Goal: Information Seeking & Learning: Learn about a topic

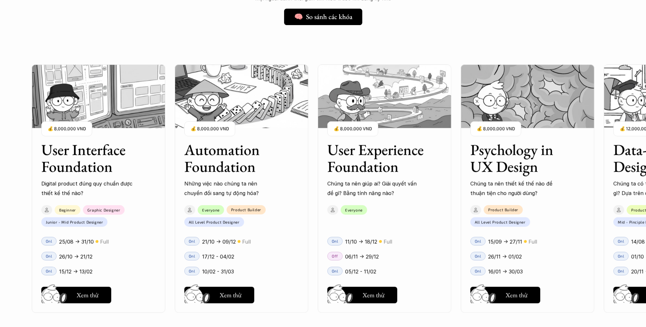
scroll to position [572, 0]
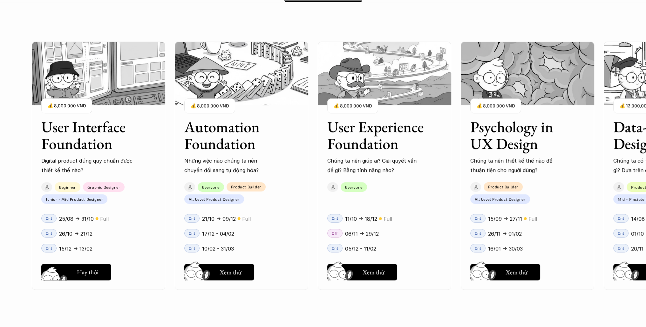
click at [97, 274] on h5 "Xem thử" at bounding box center [88, 274] width 22 height 9
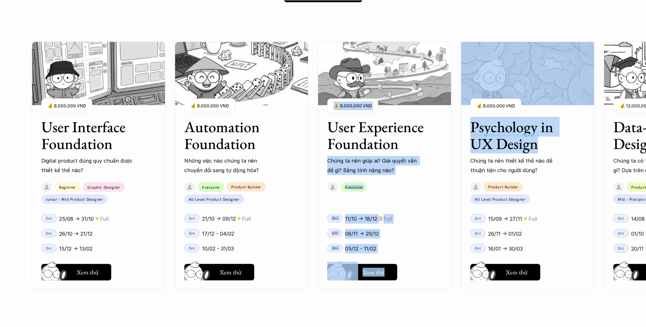
drag, startPoint x: 595, startPoint y: 152, endPoint x: 403, endPoint y: 152, distance: 192.0
click at [404, 152] on div "User Interface Foundation Digital product đúng quy chuẩn được thiết kế thế nào?…" at bounding box center [385, 165] width 706 height 327
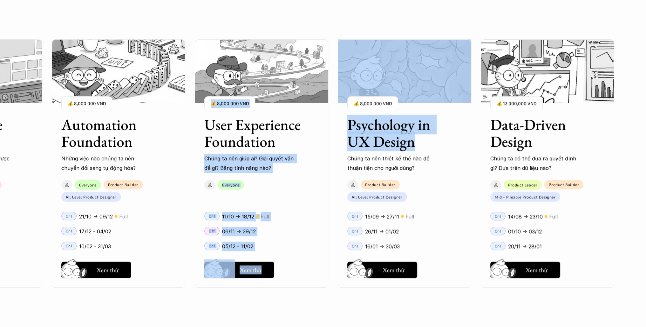
scroll to position [763, 0]
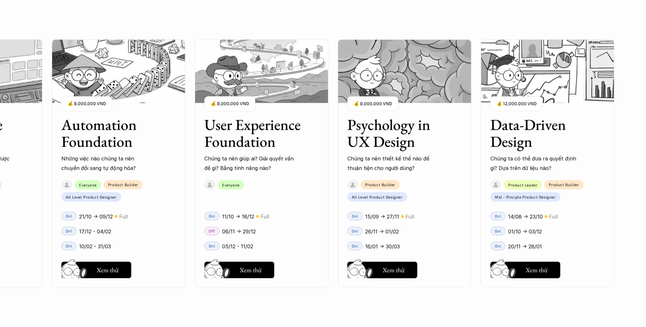
click at [478, 174] on div "User Interface Foundation Digital product đúng quy chuẩn được thiết kế thế nào?…" at bounding box center [262, 163] width 706 height 327
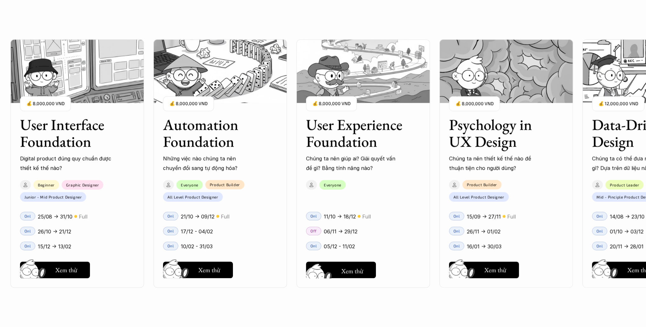
click at [343, 263] on button "Hay thôi Xem thử" at bounding box center [341, 270] width 70 height 17
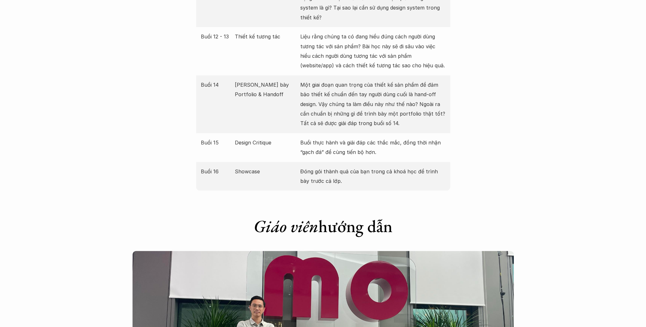
scroll to position [1271, 0]
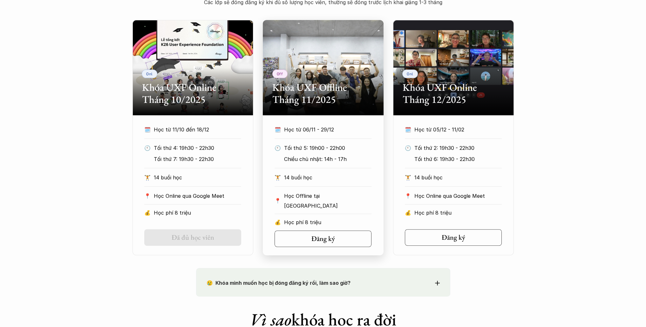
scroll to position [286, 0]
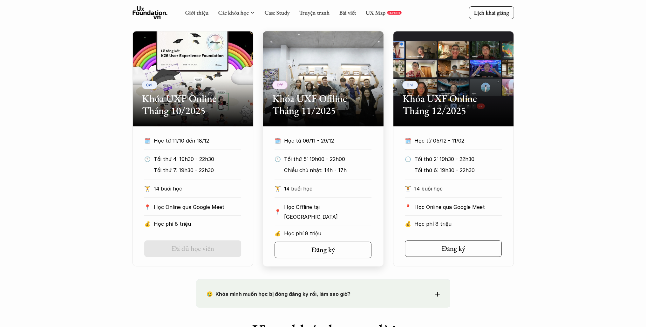
drag, startPoint x: 313, startPoint y: 91, endPoint x: 250, endPoint y: 222, distance: 145.0
click at [250, 222] on div "🗓️ Học từ 11/10 đến 18/12 🕙 Tối thứ 4: 19h30 - 22h30 Tối thứ 7: 19h30 - 22h30 🏋…" at bounding box center [193, 184] width 116 height 96
click at [316, 247] on h5 "Đăng ký" at bounding box center [321, 250] width 24 height 8
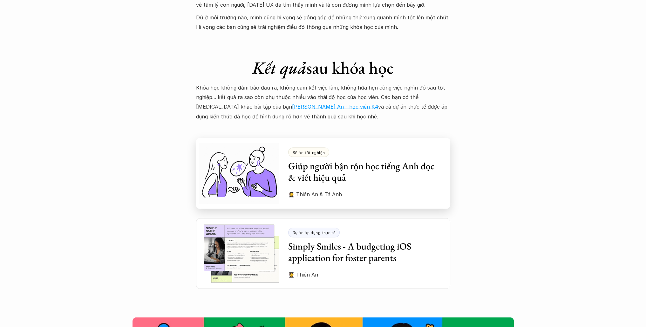
scroll to position [1685, 0]
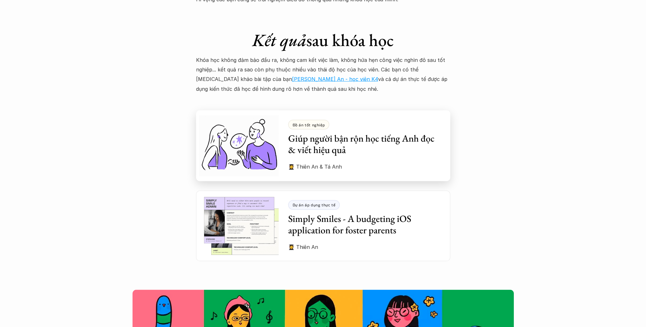
click at [297, 147] on div "Đồ án tốt nghiệp Giúp người bận rộn học tiếng Anh đọc & viết hiệu quả 👩‍🎓 Thiên…" at bounding box center [369, 146] width 162 height 71
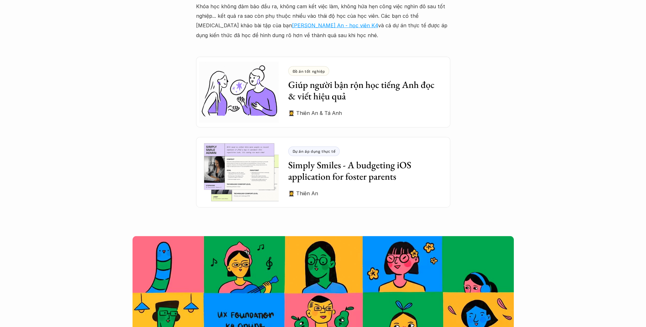
scroll to position [1653, 0]
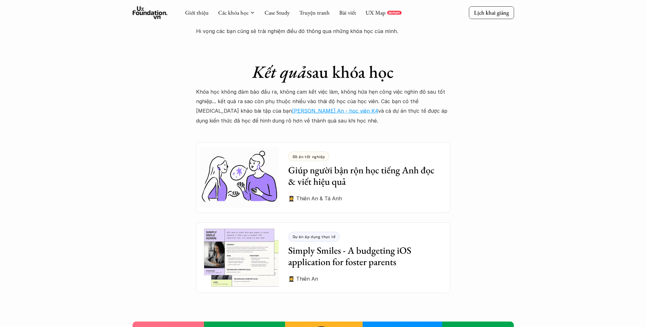
click at [292, 108] on link "Hồ Vũ Thiên An - học viên K4" at bounding box center [335, 111] width 86 height 6
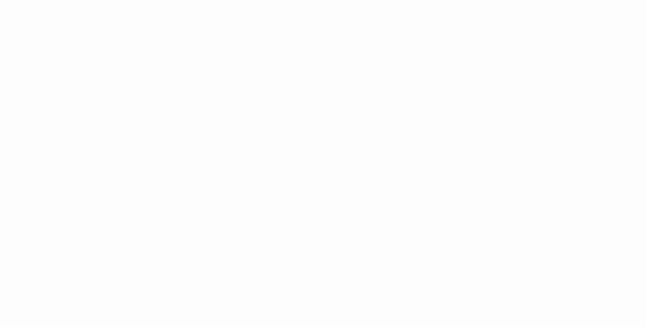
scroll to position [858, 0]
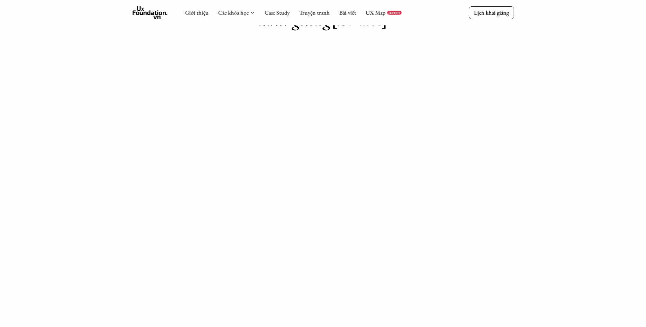
scroll to position [0, 0]
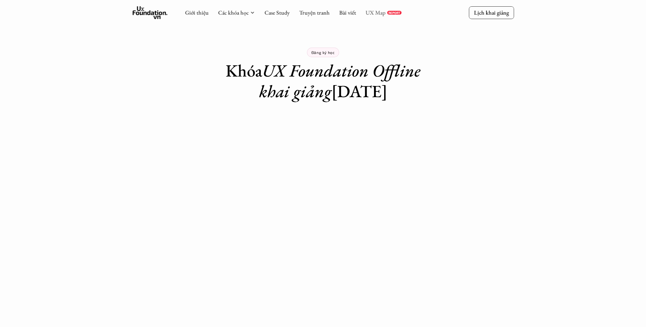
click at [374, 14] on link "UX Map" at bounding box center [376, 12] width 20 height 7
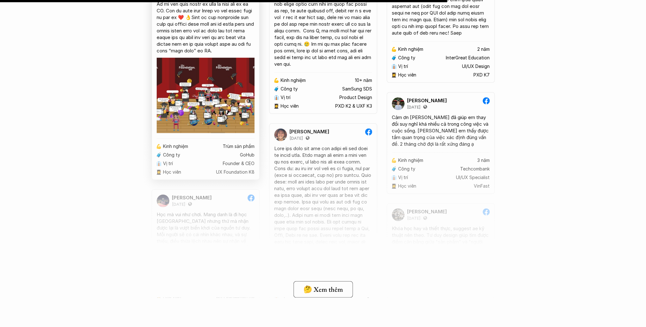
scroll to position [4863, 0]
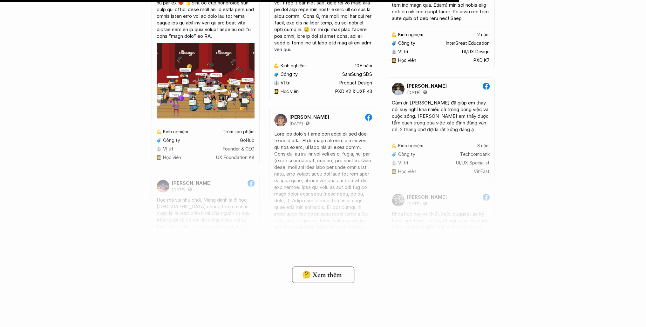
click at [337, 284] on div "Ngoc Cuong 11 October 2023 Quyết định đi học ở UX Foundation là 1 quyết định kh…" at bounding box center [323, 114] width 646 height 897
click at [329, 277] on h5 "🤔 Xem thêm" at bounding box center [320, 275] width 39 height 8
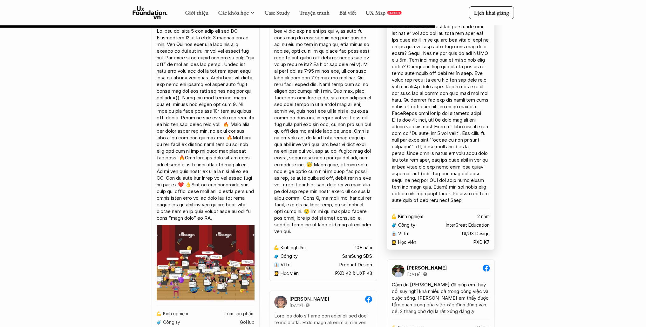
scroll to position [4609, 0]
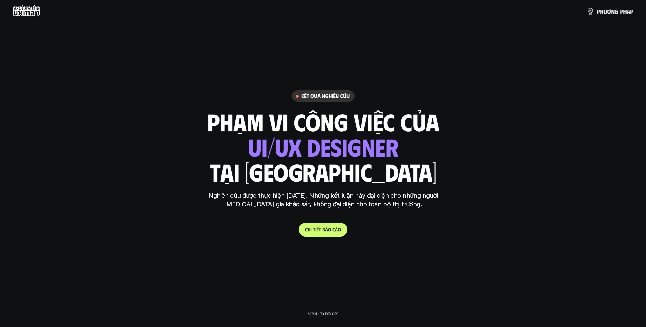
click at [323, 234] on link "C h i t i ế t b á o c á o" at bounding box center [323, 230] width 49 height 14
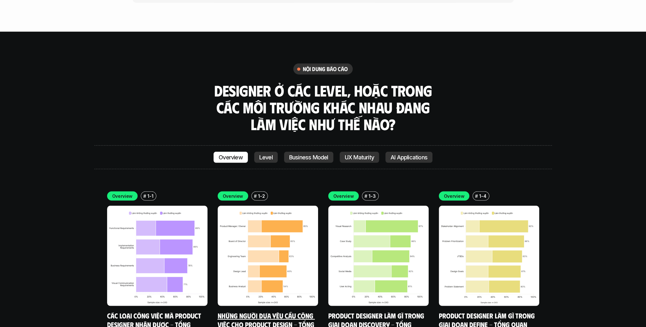
scroll to position [2167, 0]
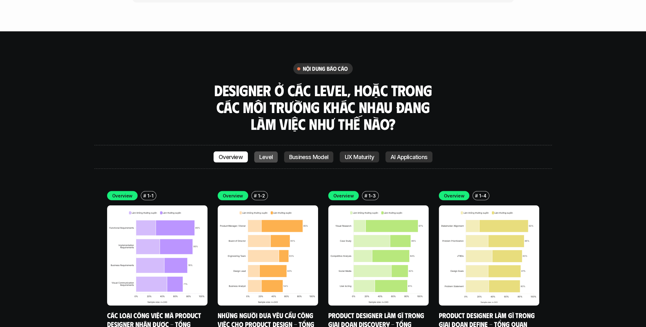
click at [263, 154] on p "Level" at bounding box center [265, 157] width 13 height 6
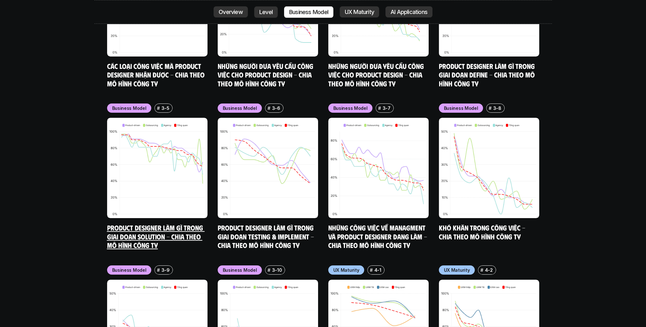
scroll to position [3100, 0]
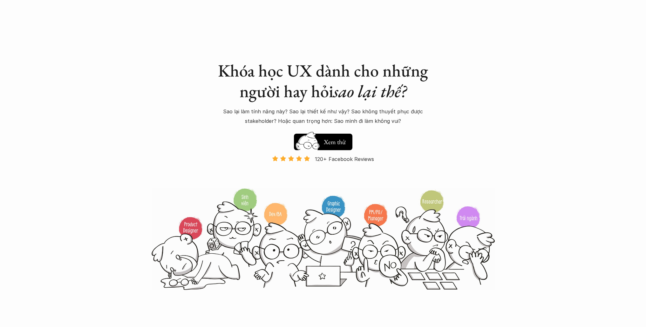
scroll to position [763, 0]
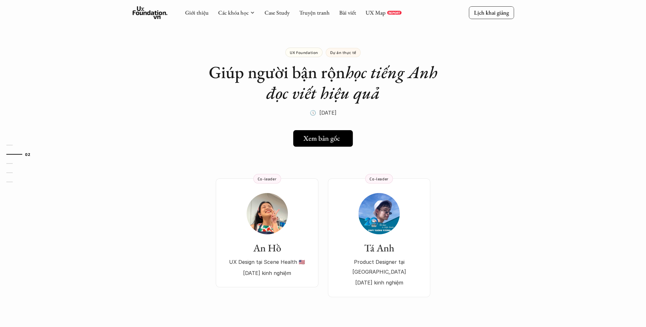
click at [332, 147] on link "Xem bản gốc" at bounding box center [323, 138] width 60 height 17
